Goal: Find specific page/section: Find specific page/section

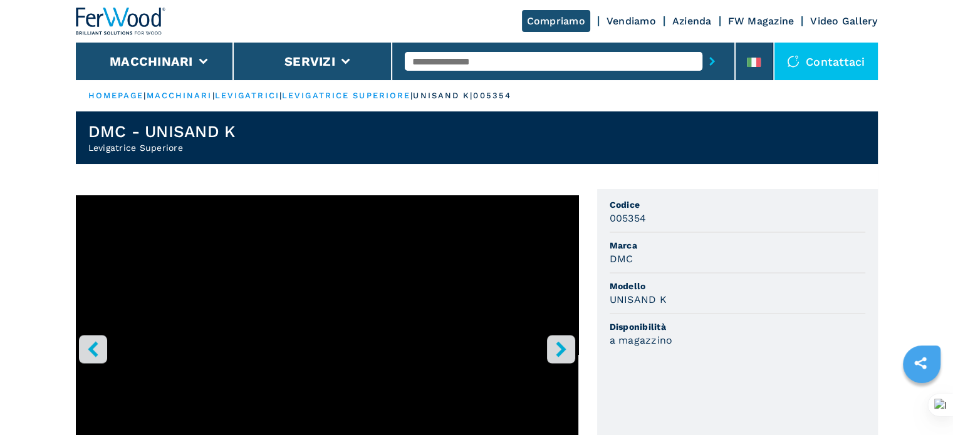
click at [460, 54] on input "text" at bounding box center [554, 61] width 298 height 19
type input "******"
click at [702, 47] on button "submit-button" at bounding box center [711, 61] width 19 height 29
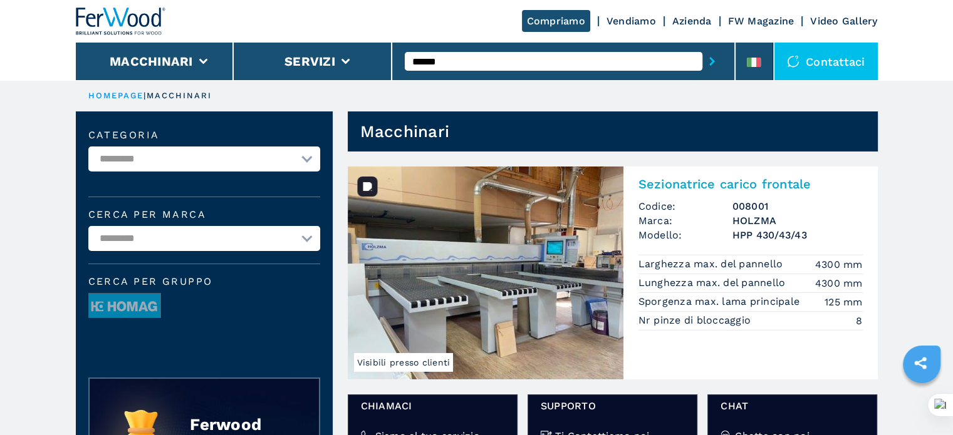
click at [532, 264] on img at bounding box center [486, 273] width 276 height 213
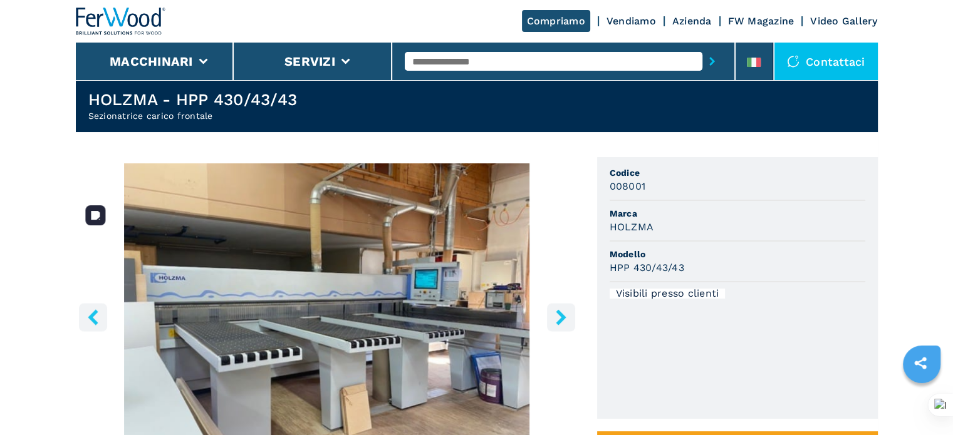
scroll to position [63, 0]
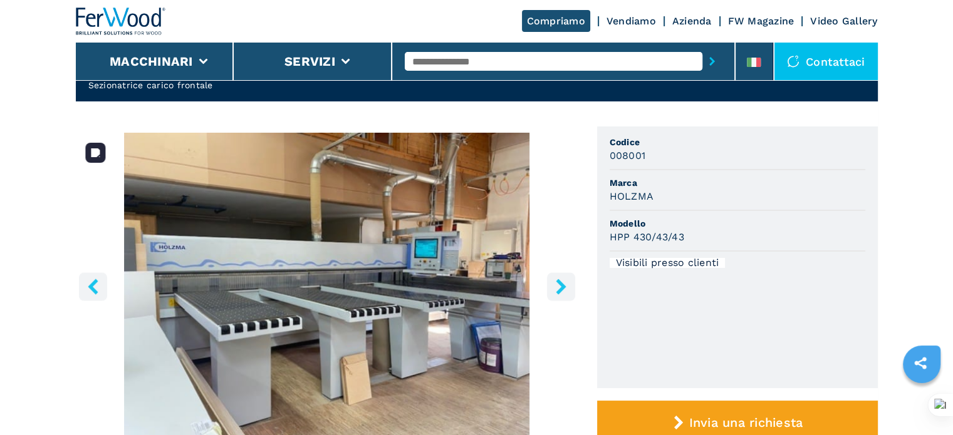
click at [559, 289] on icon "right-button" at bounding box center [561, 287] width 10 height 16
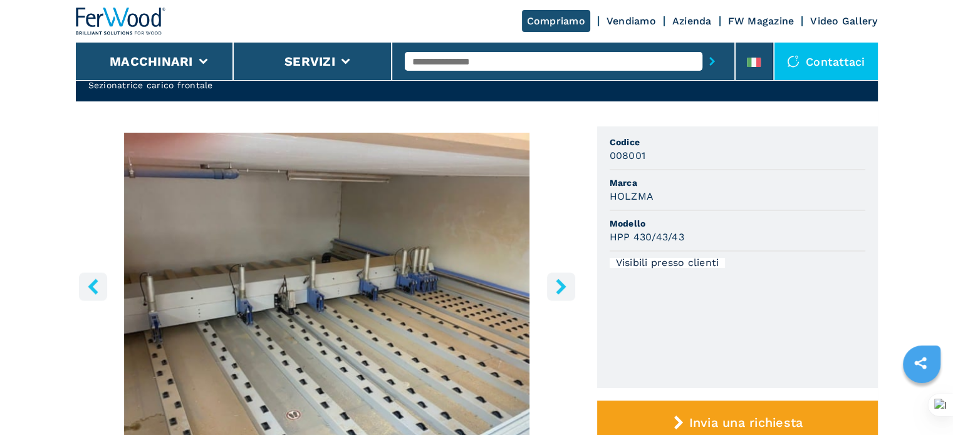
click at [559, 289] on icon "right-button" at bounding box center [561, 287] width 10 height 16
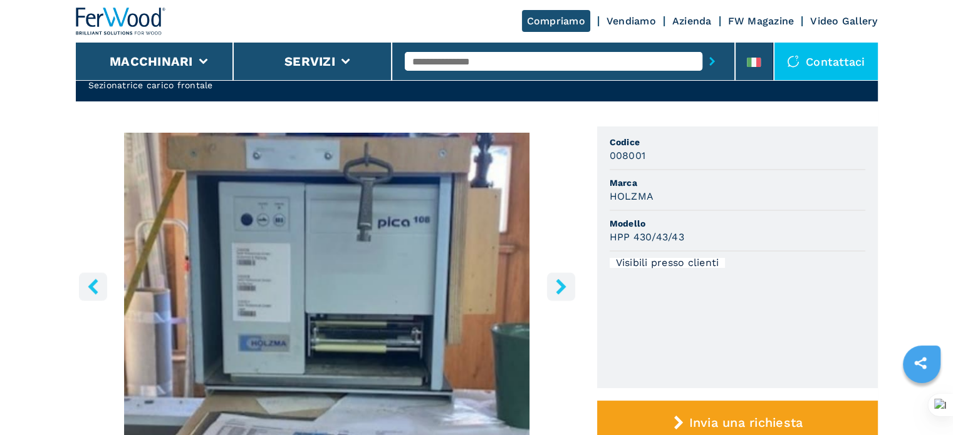
click at [559, 289] on icon "right-button" at bounding box center [561, 287] width 10 height 16
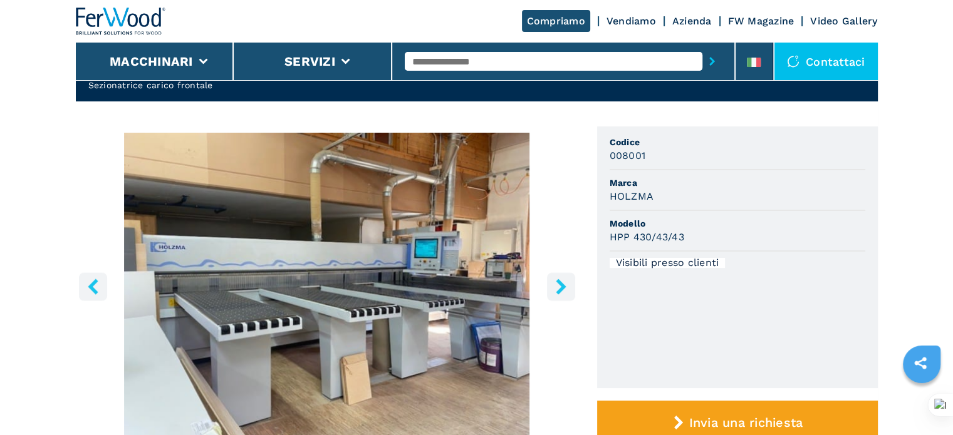
click at [559, 289] on icon "right-button" at bounding box center [561, 287] width 10 height 16
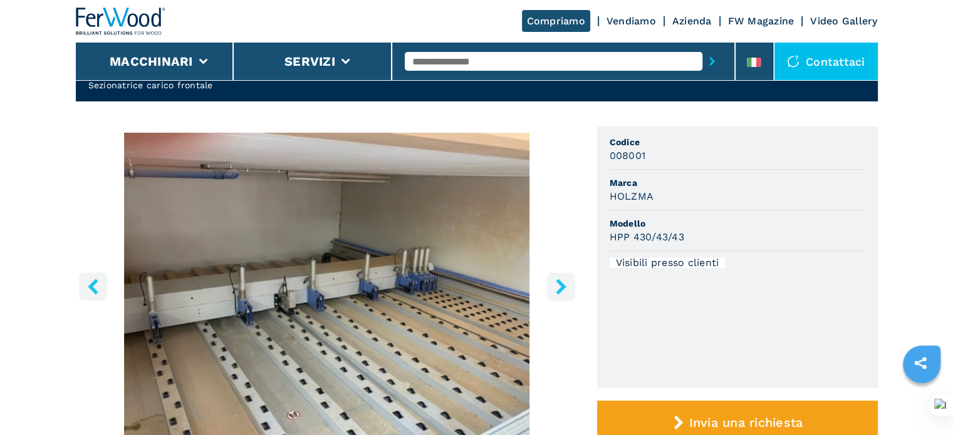
click at [559, 289] on icon "right-button" at bounding box center [561, 287] width 10 height 16
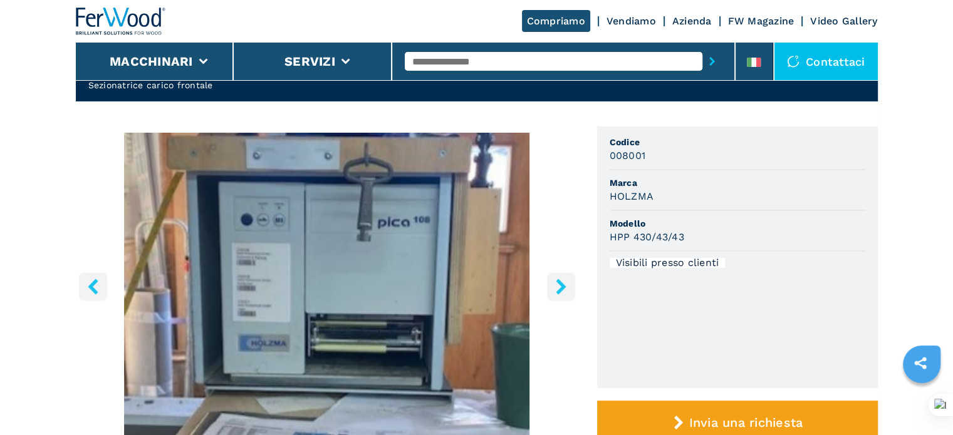
click at [559, 289] on icon "right-button" at bounding box center [561, 287] width 10 height 16
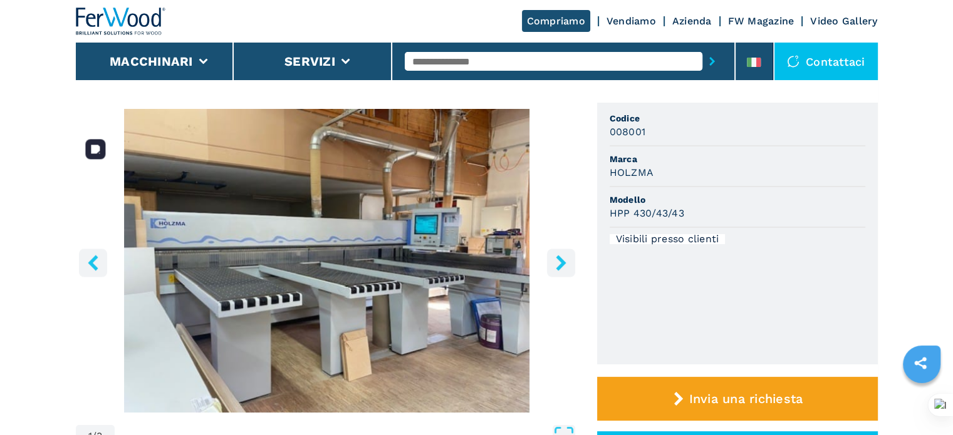
scroll to position [125, 0]
